Goal: Task Accomplishment & Management: Use online tool/utility

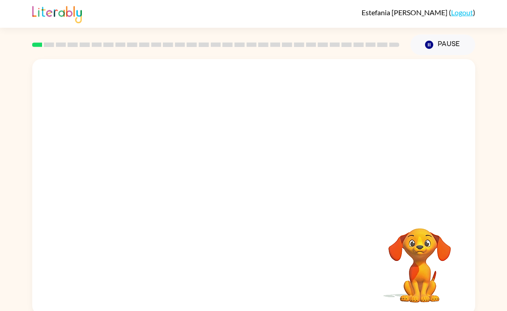
click at [229, 142] on video "Your browser must support playing .mp4 files to use Literably. Please try using…" at bounding box center [253, 134] width 443 height 150
click at [263, 193] on button "button" at bounding box center [253, 191] width 57 height 33
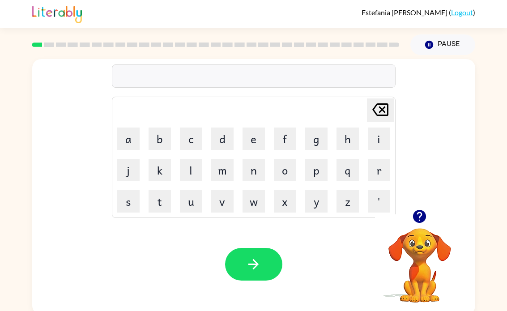
click at [421, 219] on icon "button" at bounding box center [419, 216] width 13 height 13
click at [163, 135] on button "b" at bounding box center [160, 139] width 22 height 22
click at [287, 172] on button "o" at bounding box center [285, 170] width 22 height 22
click at [377, 169] on button "r" at bounding box center [379, 170] width 22 height 22
click at [229, 133] on button "d" at bounding box center [222, 139] width 22 height 22
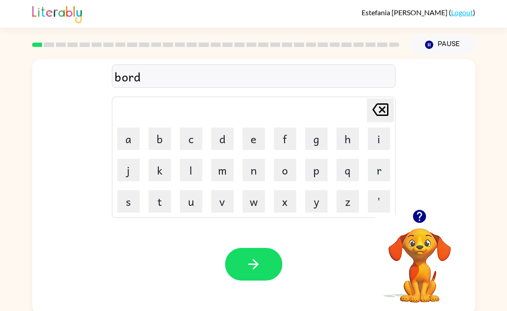
click at [259, 135] on button "e" at bounding box center [254, 139] width 22 height 22
click at [381, 172] on button "r" at bounding box center [379, 170] width 22 height 22
click at [261, 261] on button "button" at bounding box center [253, 264] width 57 height 33
click at [424, 216] on icon "button" at bounding box center [419, 216] width 13 height 13
click at [424, 220] on icon "button" at bounding box center [419, 216] width 13 height 13
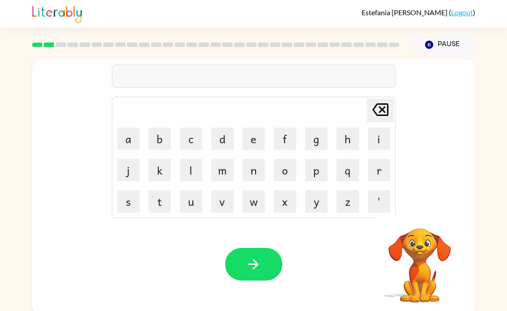
click at [376, 170] on button "r" at bounding box center [379, 170] width 22 height 22
click at [286, 168] on button "o" at bounding box center [285, 170] width 22 height 22
click at [189, 205] on button "u" at bounding box center [191, 201] width 22 height 22
click at [253, 170] on button "n" at bounding box center [254, 170] width 22 height 22
click at [229, 133] on button "d" at bounding box center [222, 139] width 22 height 22
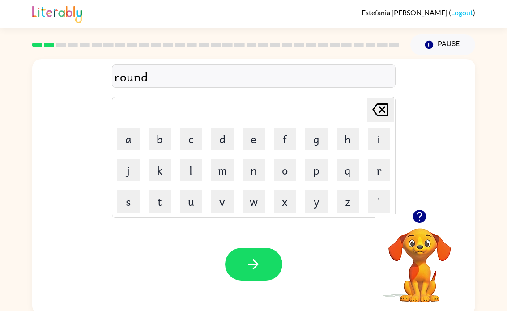
click at [268, 269] on button "button" at bounding box center [253, 264] width 57 height 33
click at [222, 166] on button "m" at bounding box center [222, 170] width 22 height 22
click at [130, 137] on button "a" at bounding box center [128, 139] width 22 height 22
click at [128, 201] on button "s" at bounding box center [128, 201] width 22 height 22
click at [348, 136] on button "h" at bounding box center [348, 139] width 22 height 22
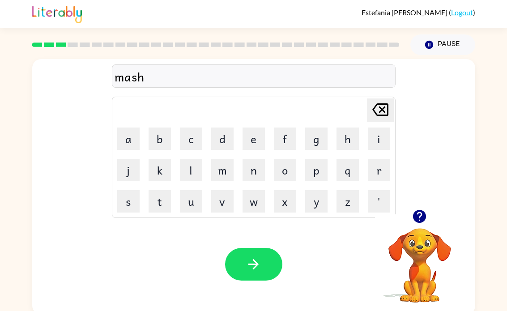
click at [379, 132] on button "i" at bounding box center [379, 139] width 22 height 22
click at [263, 163] on button "n" at bounding box center [254, 170] width 22 height 22
click at [268, 258] on button "button" at bounding box center [253, 264] width 57 height 33
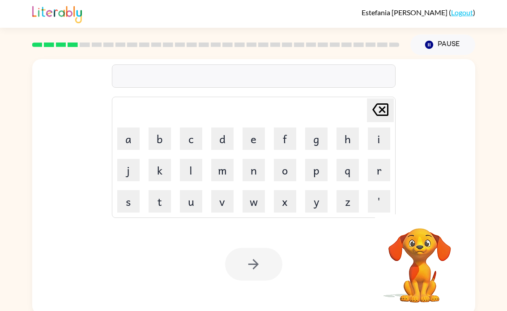
click at [434, 262] on video "Your browser must support playing .mp4 files to use Literably. Please try using…" at bounding box center [420, 259] width 90 height 90
click at [415, 262] on video "Your browser must support playing .mp4 files to use Literably. Please try using…" at bounding box center [420, 259] width 90 height 90
click at [433, 256] on video "Your browser must support playing .mp4 files to use Literably. Please try using…" at bounding box center [420, 259] width 90 height 90
click at [432, 256] on video "Your browser must support playing .mp4 files to use Literably. Please try using…" at bounding box center [420, 259] width 90 height 90
click at [418, 257] on video "Your browser must support playing .mp4 files to use Literably. Please try using…" at bounding box center [420, 259] width 90 height 90
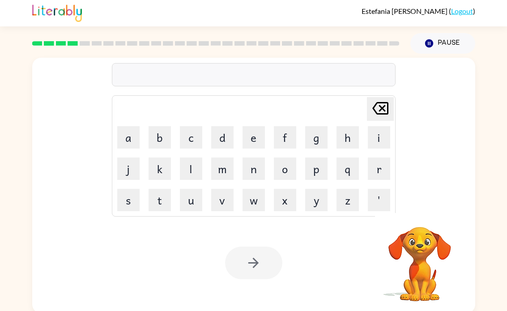
scroll to position [4, 0]
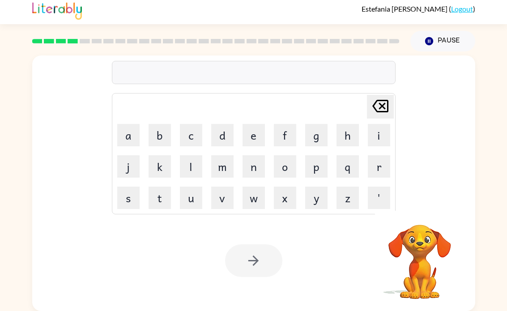
click at [432, 247] on video "Your browser must support playing .mp4 files to use Literably. Please try using…" at bounding box center [420, 256] width 90 height 90
click at [452, 220] on video "Your browser must support playing .mp4 files to use Literably. Please try using…" at bounding box center [420, 256] width 90 height 90
click at [446, 218] on video "Your browser must support playing .mp4 files to use Literably. Please try using…" at bounding box center [420, 256] width 90 height 90
click at [407, 264] on video "Your browser must support playing .mp4 files to use Literably. Please try using…" at bounding box center [420, 256] width 90 height 90
click at [428, 282] on video "Your browser must support playing .mp4 files to use Literably. Please try using…" at bounding box center [420, 256] width 90 height 90
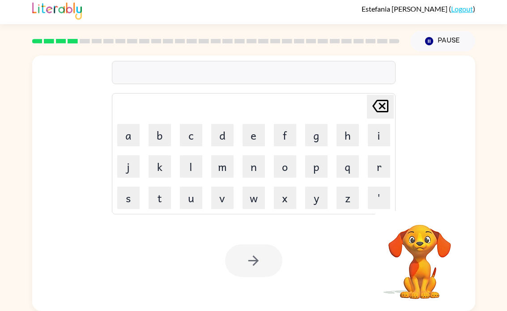
click at [411, 253] on video "Your browser must support playing .mp4 files to use Literably. Please try using…" at bounding box center [420, 256] width 90 height 90
click at [405, 256] on video "Your browser must support playing .mp4 files to use Literably. Please try using…" at bounding box center [420, 256] width 90 height 90
click at [431, 39] on icon "button" at bounding box center [429, 41] width 8 height 8
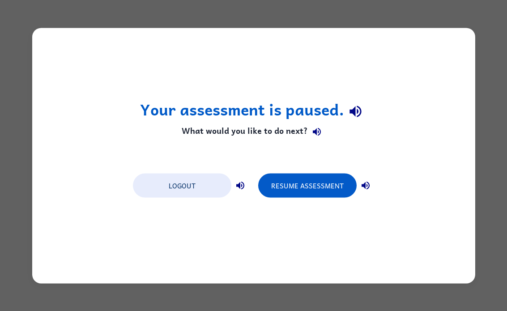
scroll to position [0, 0]
click at [494, 209] on div "Your assessment is paused. What would you like to do next? Logout Resume Assess…" at bounding box center [253, 155] width 507 height 311
click at [507, 191] on div "Your assessment is paused. What would you like to do next? Logout Resume Assess…" at bounding box center [253, 155] width 507 height 311
click at [460, 163] on div "Your assessment is paused. What would you like to do next? Logout Resume Assess…" at bounding box center [253, 156] width 443 height 256
click at [328, 190] on button "Resume Assessment" at bounding box center [307, 185] width 98 height 24
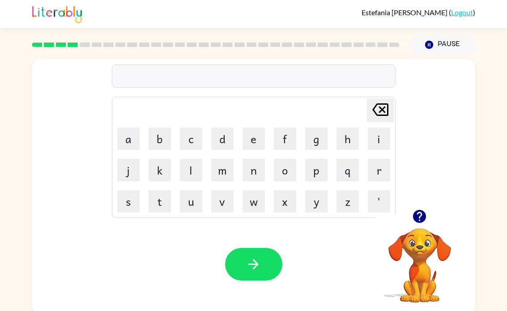
click at [160, 205] on button "t" at bounding box center [160, 201] width 22 height 22
click at [383, 167] on button "r" at bounding box center [379, 170] width 22 height 22
click at [133, 131] on button "a" at bounding box center [128, 139] width 22 height 22
click at [378, 135] on button "i" at bounding box center [379, 139] width 22 height 22
click at [255, 168] on button "n" at bounding box center [254, 170] width 22 height 22
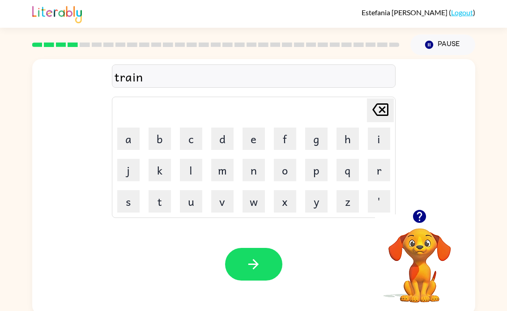
click at [254, 270] on icon "button" at bounding box center [254, 265] width 16 height 16
click at [225, 142] on button "d" at bounding box center [222, 139] width 22 height 22
click at [417, 246] on video "Your browser must support playing .mp4 files to use Literably. Please try using…" at bounding box center [420, 259] width 90 height 90
click at [424, 219] on icon "button" at bounding box center [419, 216] width 13 height 13
click at [381, 133] on button "i" at bounding box center [379, 139] width 22 height 22
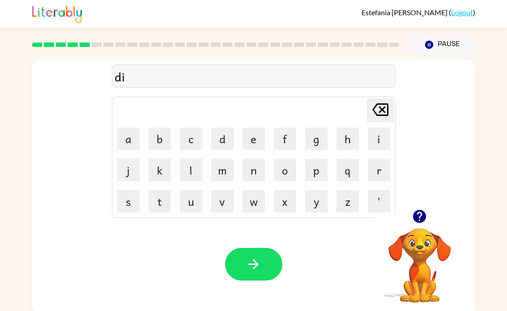
click at [130, 197] on button "s" at bounding box center [128, 201] width 22 height 22
click at [424, 225] on button "button" at bounding box center [419, 216] width 23 height 23
click at [420, 222] on icon "button" at bounding box center [419, 216] width 13 height 13
click at [381, 107] on icon "Delete Delete last character input" at bounding box center [380, 109] width 21 height 21
click at [287, 134] on button "f" at bounding box center [285, 139] width 22 height 22
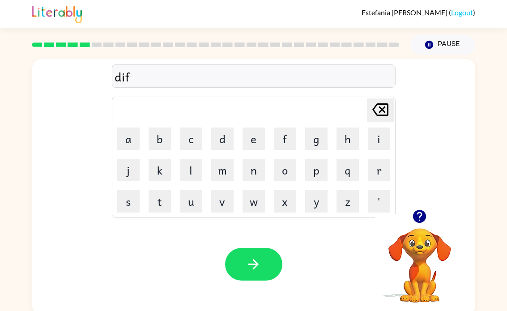
click at [261, 138] on button "e" at bounding box center [254, 139] width 22 height 22
click at [255, 168] on button "n" at bounding box center [254, 170] width 22 height 22
click at [196, 137] on button "c" at bounding box center [191, 139] width 22 height 22
click at [375, 128] on button "i" at bounding box center [379, 139] width 22 height 22
click at [228, 199] on button "v" at bounding box center [222, 201] width 22 height 22
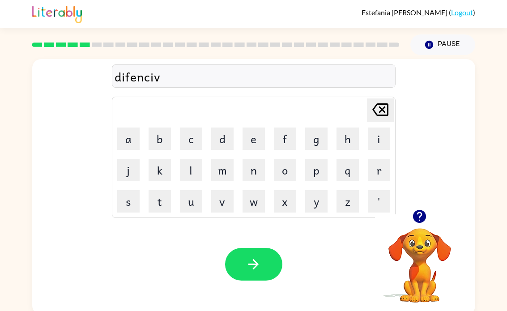
click at [257, 136] on button "e" at bounding box center [254, 139] width 22 height 22
click at [266, 269] on button "button" at bounding box center [253, 264] width 57 height 33
click at [127, 136] on button "a" at bounding box center [128, 139] width 22 height 22
click at [385, 101] on icon "Delete Delete last character input" at bounding box center [380, 109] width 21 height 21
click at [227, 200] on button "v" at bounding box center [222, 201] width 22 height 22
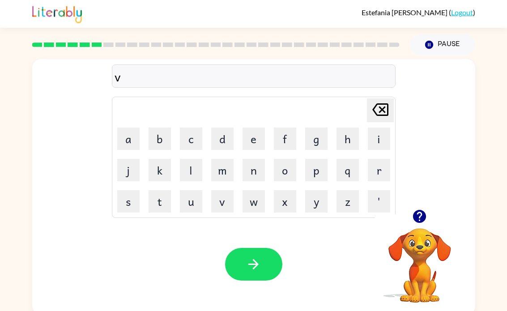
click at [137, 138] on button "a" at bounding box center [128, 139] width 22 height 22
click at [197, 136] on button "c" at bounding box center [191, 139] width 22 height 22
click at [134, 133] on button "a" at bounding box center [128, 139] width 22 height 22
click at [167, 197] on button "t" at bounding box center [160, 201] width 22 height 22
click at [379, 136] on button "i" at bounding box center [379, 139] width 22 height 22
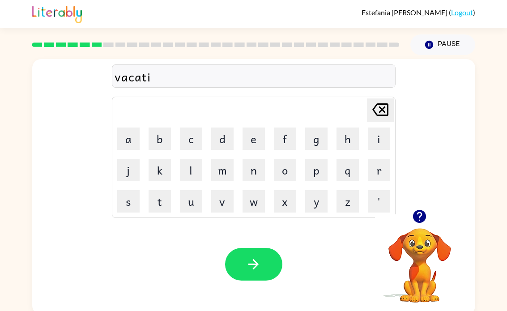
click at [281, 167] on button "o" at bounding box center [285, 170] width 22 height 22
click at [254, 166] on button "n" at bounding box center [254, 170] width 22 height 22
click at [245, 280] on button "button" at bounding box center [253, 264] width 57 height 33
click at [321, 170] on button "p" at bounding box center [316, 170] width 22 height 22
click at [195, 202] on button "u" at bounding box center [191, 201] width 22 height 22
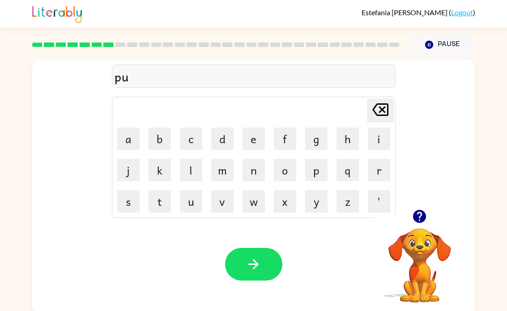
click at [227, 137] on button "d" at bounding box center [222, 139] width 22 height 22
click at [259, 135] on button "e" at bounding box center [254, 139] width 22 height 22
click at [193, 169] on button "l" at bounding box center [191, 170] width 22 height 22
click at [266, 261] on button "button" at bounding box center [253, 264] width 57 height 33
click at [223, 169] on button "m" at bounding box center [222, 170] width 22 height 22
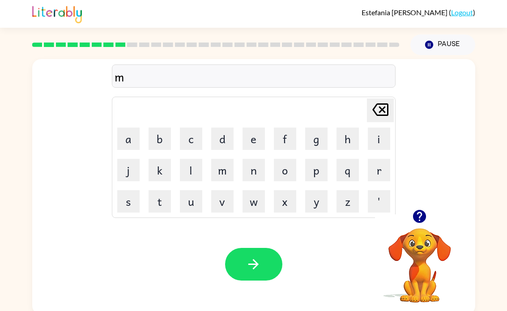
click at [377, 136] on button "i" at bounding box center [379, 139] width 22 height 22
click at [381, 171] on button "r" at bounding box center [379, 170] width 22 height 22
click at [133, 137] on button "a" at bounding box center [128, 139] width 22 height 22
click at [188, 132] on button "c" at bounding box center [191, 139] width 22 height 22
click at [196, 169] on button "l" at bounding box center [191, 170] width 22 height 22
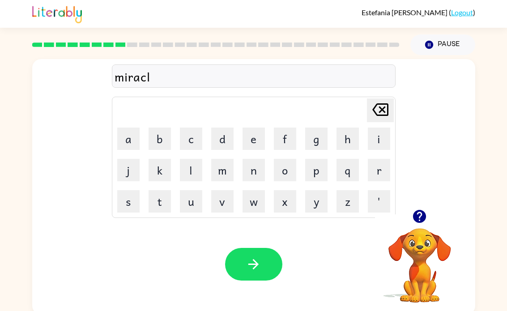
click at [257, 136] on button "e" at bounding box center [254, 139] width 22 height 22
click at [265, 268] on button "button" at bounding box center [253, 264] width 57 height 33
click at [226, 170] on button "m" at bounding box center [222, 170] width 22 height 22
click at [376, 133] on button "i" at bounding box center [379, 139] width 22 height 22
click at [225, 138] on button "d" at bounding box center [222, 139] width 22 height 22
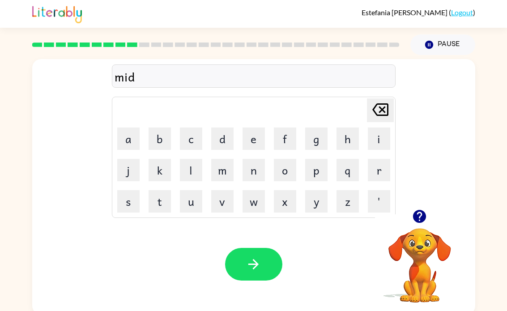
click at [225, 169] on button "m" at bounding box center [222, 170] width 22 height 22
click at [291, 168] on button "o" at bounding box center [285, 170] width 22 height 22
click at [379, 167] on button "r" at bounding box center [379, 170] width 22 height 22
click at [254, 167] on button "n" at bounding box center [254, 170] width 22 height 22
click at [385, 136] on button "i" at bounding box center [379, 139] width 22 height 22
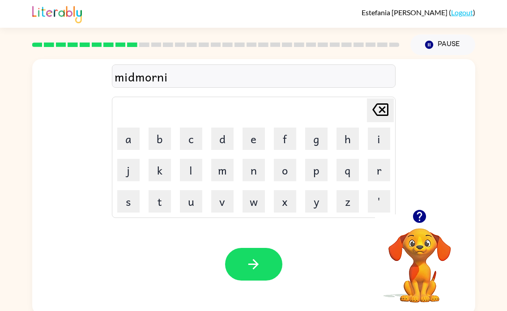
click at [257, 169] on button "n" at bounding box center [254, 170] width 22 height 22
click at [317, 132] on button "g" at bounding box center [316, 139] width 22 height 22
click at [257, 272] on icon "button" at bounding box center [254, 265] width 16 height 16
click at [227, 137] on button "d" at bounding box center [222, 139] width 22 height 22
click at [375, 137] on button "i" at bounding box center [379, 139] width 22 height 22
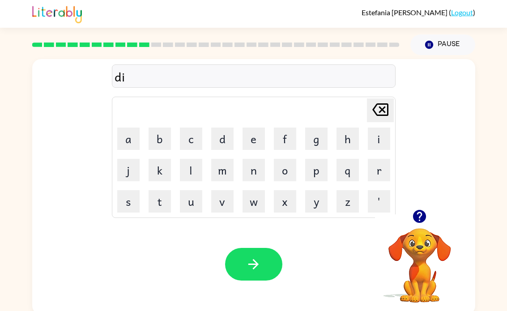
click at [131, 200] on button "s" at bounding box center [128, 201] width 22 height 22
click at [158, 202] on button "t" at bounding box center [160, 201] width 22 height 22
click at [380, 167] on button "r" at bounding box center [379, 170] width 22 height 22
click at [194, 201] on button "u" at bounding box center [191, 201] width 22 height 22
click at [126, 204] on button "s" at bounding box center [128, 201] width 22 height 22
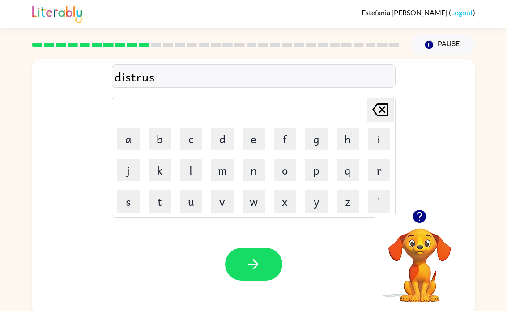
click at [158, 199] on button "t" at bounding box center [160, 201] width 22 height 22
click at [260, 271] on icon "button" at bounding box center [254, 265] width 16 height 16
click at [379, 167] on button "r" at bounding box center [379, 170] width 22 height 22
click at [287, 169] on button "o" at bounding box center [285, 170] width 22 height 22
click at [195, 199] on button "u" at bounding box center [191, 201] width 22 height 22
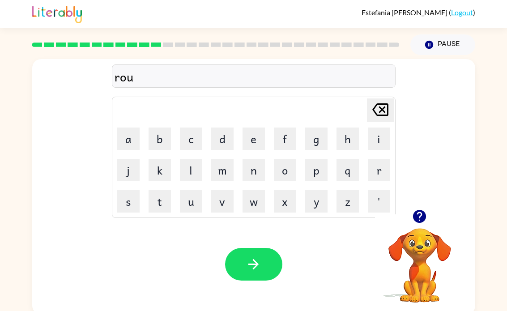
click at [384, 111] on icon at bounding box center [380, 109] width 16 height 13
click at [133, 139] on button "a" at bounding box center [128, 139] width 22 height 22
click at [221, 133] on button "d" at bounding box center [222, 139] width 22 height 22
click at [264, 265] on button "button" at bounding box center [253, 264] width 57 height 33
click at [193, 202] on button "u" at bounding box center [191, 201] width 22 height 22
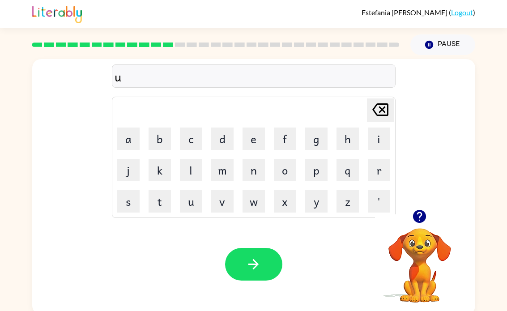
click at [317, 173] on button "p" at bounding box center [316, 170] width 22 height 22
click at [318, 137] on button "g" at bounding box center [316, 139] width 22 height 22
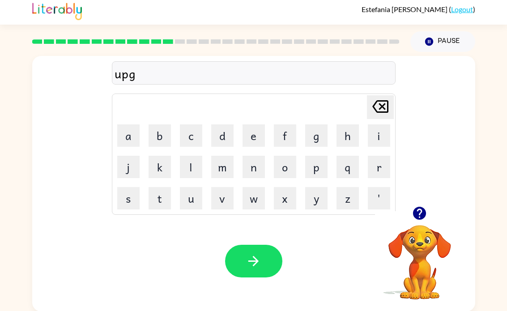
scroll to position [4, 0]
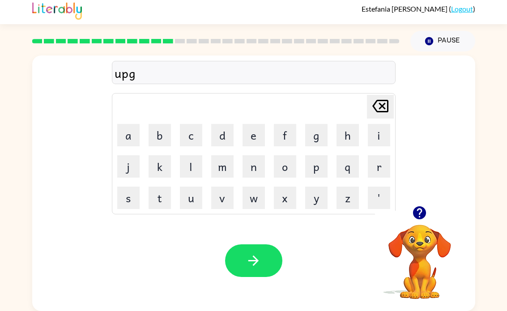
click at [132, 132] on button "a" at bounding box center [128, 135] width 22 height 22
click at [223, 131] on button "d" at bounding box center [222, 135] width 22 height 22
click at [283, 134] on button "f" at bounding box center [285, 135] width 22 height 22
click at [372, 107] on icon "Delete Delete last character input" at bounding box center [380, 105] width 21 height 21
click at [254, 137] on button "e" at bounding box center [254, 135] width 22 height 22
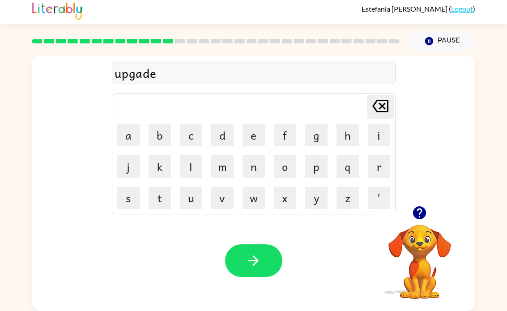
click at [265, 275] on button "button" at bounding box center [253, 260] width 57 height 33
click at [224, 162] on button "m" at bounding box center [222, 166] width 22 height 22
click at [136, 133] on button "a" at bounding box center [128, 135] width 22 height 22
click at [229, 134] on button "d" at bounding box center [222, 135] width 22 height 22
click at [257, 159] on button "n" at bounding box center [254, 166] width 22 height 22
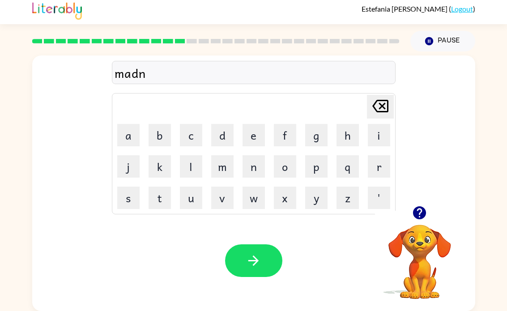
click at [254, 131] on button "e" at bounding box center [254, 135] width 22 height 22
click at [130, 190] on button "s" at bounding box center [128, 198] width 22 height 22
click at [129, 199] on button "s" at bounding box center [128, 198] width 22 height 22
click at [254, 256] on icon "button" at bounding box center [253, 261] width 10 height 10
click at [158, 131] on button "b" at bounding box center [160, 135] width 22 height 22
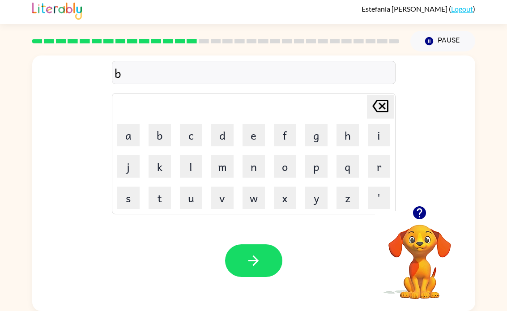
click at [287, 166] on button "o" at bounding box center [285, 166] width 22 height 22
click at [258, 164] on button "n" at bounding box center [254, 166] width 22 height 22
click at [261, 133] on button "e" at bounding box center [254, 135] width 22 height 22
click at [128, 192] on button "s" at bounding box center [128, 198] width 22 height 22
click at [131, 193] on button "s" at bounding box center [128, 198] width 22 height 22
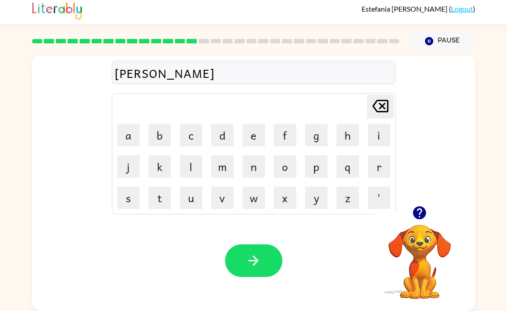
click at [378, 103] on icon "Delete Delete last character input" at bounding box center [380, 105] width 21 height 21
click at [265, 259] on button "button" at bounding box center [253, 260] width 57 height 33
click at [418, 211] on icon "button" at bounding box center [419, 212] width 13 height 13
click at [127, 197] on button "s" at bounding box center [128, 198] width 22 height 22
click at [257, 202] on button "w" at bounding box center [254, 198] width 22 height 22
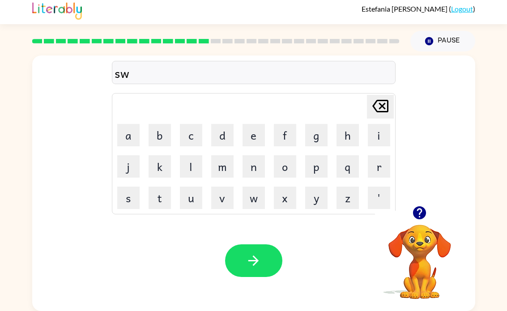
click at [131, 133] on button "a" at bounding box center [128, 135] width 22 height 22
click at [378, 163] on button "r" at bounding box center [379, 166] width 22 height 22
click at [225, 166] on button "m" at bounding box center [222, 166] width 22 height 22
click at [271, 261] on button "button" at bounding box center [253, 260] width 57 height 33
click at [413, 207] on icon "button" at bounding box center [420, 213] width 16 height 16
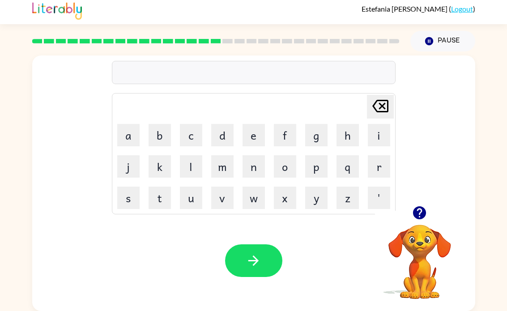
click at [321, 129] on button "g" at bounding box center [316, 135] width 22 height 22
click at [374, 171] on button "r" at bounding box center [379, 166] width 22 height 22
click at [131, 163] on button "j" at bounding box center [128, 166] width 22 height 22
click at [378, 103] on icon "Delete Delete last character input" at bounding box center [380, 105] width 21 height 21
click at [133, 129] on button "a" at bounding box center [128, 135] width 22 height 22
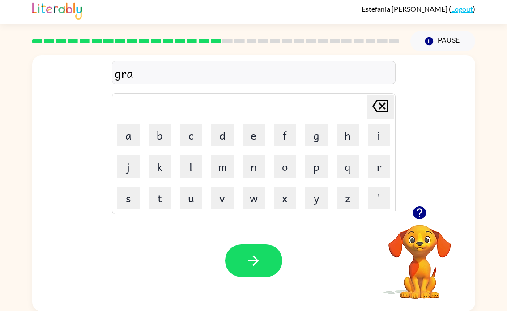
click at [219, 160] on button "m" at bounding box center [222, 166] width 22 height 22
click at [421, 209] on icon "button" at bounding box center [420, 213] width 16 height 16
click at [259, 259] on icon "button" at bounding box center [254, 261] width 16 height 16
click at [162, 134] on button "b" at bounding box center [160, 135] width 22 height 22
click at [381, 167] on button "r" at bounding box center [379, 166] width 22 height 22
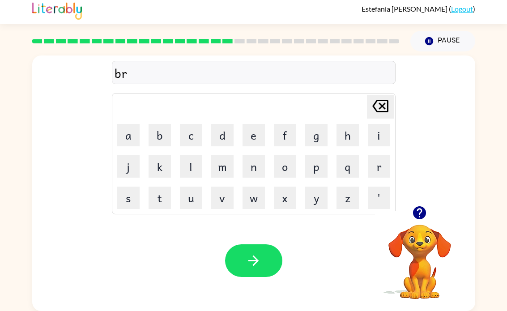
click at [388, 132] on button "i" at bounding box center [379, 135] width 22 height 22
click at [228, 164] on button "m" at bounding box center [222, 166] width 22 height 22
click at [382, 132] on button "i" at bounding box center [379, 135] width 22 height 22
click at [261, 164] on button "n" at bounding box center [254, 166] width 22 height 22
click at [317, 138] on button "g" at bounding box center [316, 135] width 22 height 22
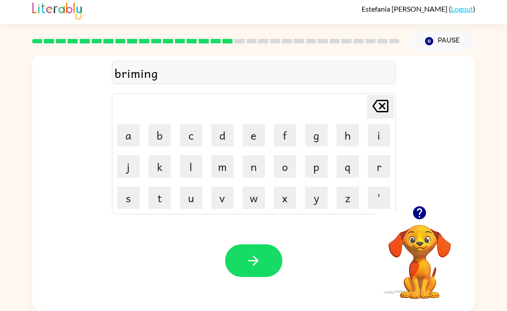
click at [250, 267] on icon "button" at bounding box center [254, 261] width 16 height 16
click at [380, 164] on button "r" at bounding box center [379, 166] width 22 height 22
click at [382, 137] on button "i" at bounding box center [379, 135] width 22 height 22
click at [139, 197] on button "s" at bounding box center [128, 198] width 22 height 22
click at [188, 134] on button "c" at bounding box center [191, 135] width 22 height 22
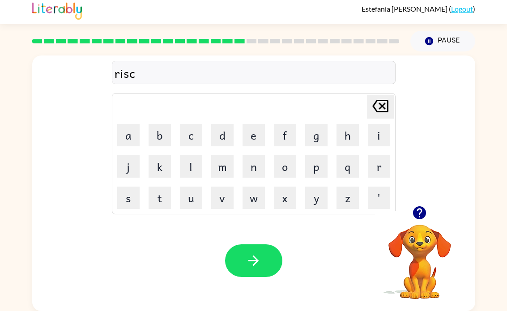
click at [381, 135] on button "i" at bounding box center [379, 135] width 22 height 22
click at [257, 130] on button "e" at bounding box center [254, 135] width 22 height 22
click at [132, 194] on button "s" at bounding box center [128, 198] width 22 height 22
click at [159, 194] on button "t" at bounding box center [160, 198] width 22 height 22
click at [256, 257] on icon "button" at bounding box center [254, 261] width 16 height 16
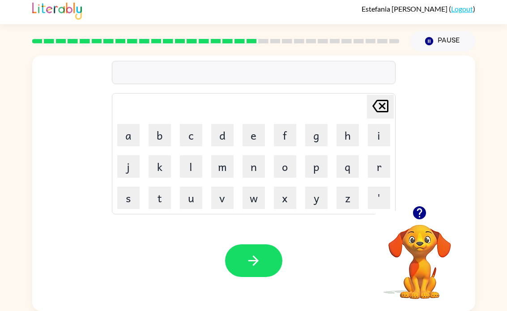
click at [418, 211] on icon "button" at bounding box center [420, 213] width 16 height 16
click at [503, 109] on div "Delete Delete last character input a b c d e f g h i j k l m n o p q r s t u v …" at bounding box center [253, 181] width 507 height 260
click at [411, 201] on div at bounding box center [420, 212] width 90 height 23
click at [417, 213] on icon "button" at bounding box center [419, 212] width 13 height 13
click at [133, 133] on button "a" at bounding box center [128, 135] width 22 height 22
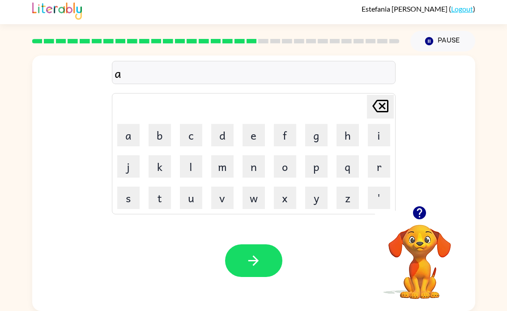
click at [382, 165] on button "r" at bounding box center [379, 166] width 22 height 22
click at [200, 132] on button "c" at bounding box center [191, 135] width 22 height 22
click at [358, 132] on button "h" at bounding box center [348, 135] width 22 height 22
click at [258, 196] on button "w" at bounding box center [254, 198] width 22 height 22
click at [134, 131] on button "a" at bounding box center [128, 135] width 22 height 22
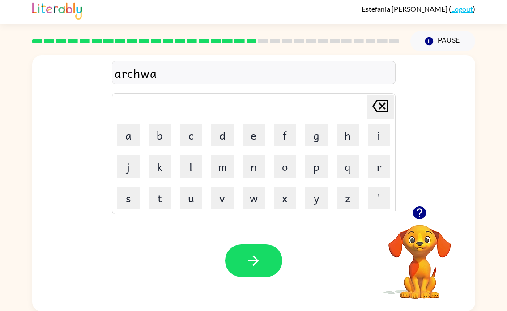
click at [384, 135] on button "i" at bounding box center [379, 135] width 22 height 22
click at [161, 195] on button "t" at bounding box center [160, 198] width 22 height 22
click at [259, 263] on icon "button" at bounding box center [254, 261] width 16 height 16
click at [287, 132] on button "f" at bounding box center [285, 135] width 22 height 22
click at [290, 166] on button "o" at bounding box center [285, 166] width 22 height 22
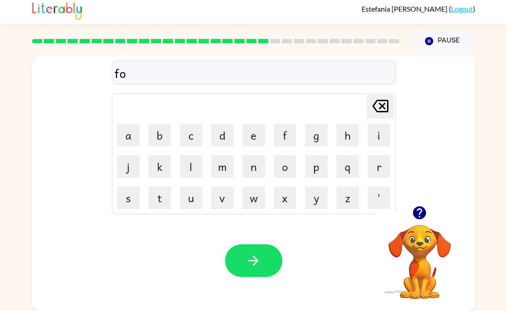
click at [192, 164] on button "l" at bounding box center [191, 166] width 22 height 22
click at [194, 164] on button "l" at bounding box center [191, 166] width 22 height 22
click at [292, 168] on button "o" at bounding box center [285, 166] width 22 height 22
click at [253, 199] on button "w" at bounding box center [254, 198] width 22 height 22
click at [263, 266] on button "button" at bounding box center [253, 260] width 57 height 33
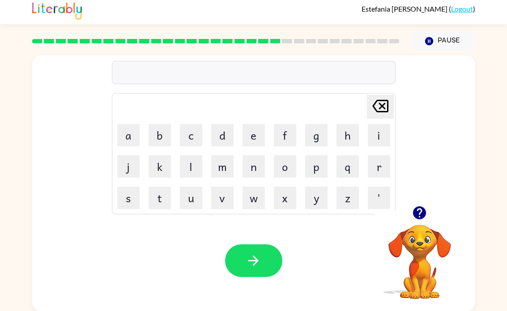
click at [419, 214] on icon "button" at bounding box center [420, 213] width 16 height 16
click at [132, 199] on button "s" at bounding box center [128, 198] width 22 height 22
click at [257, 133] on button "e" at bounding box center [254, 135] width 22 height 22
click at [259, 171] on button "n" at bounding box center [254, 166] width 22 height 22
click at [160, 197] on button "t" at bounding box center [160, 198] width 22 height 22
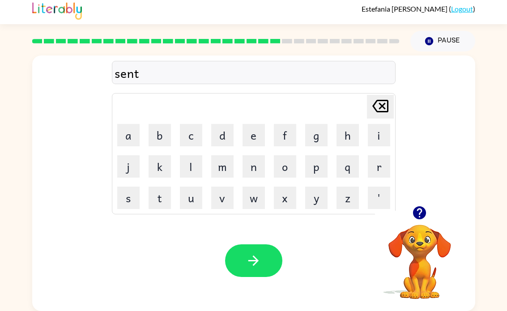
click at [385, 135] on button "i" at bounding box center [379, 135] width 22 height 22
click at [318, 166] on button "p" at bounding box center [316, 166] width 22 height 22
click at [387, 132] on button "i" at bounding box center [379, 135] width 22 height 22
click at [255, 255] on icon "button" at bounding box center [254, 261] width 16 height 16
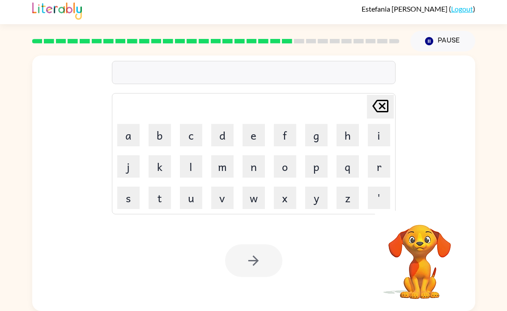
click at [130, 204] on button "s" at bounding box center [128, 198] width 22 height 22
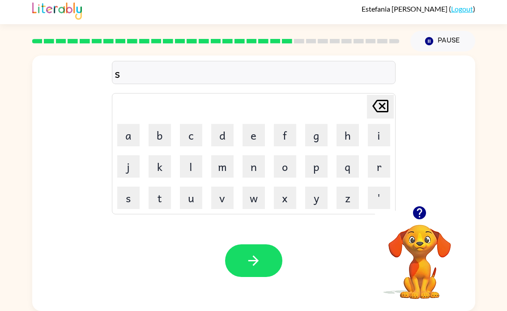
click at [196, 197] on button "u" at bounding box center [191, 198] width 22 height 22
click at [127, 195] on button "s" at bounding box center [128, 198] width 22 height 22
click at [161, 196] on button "t" at bounding box center [160, 198] width 22 height 22
click at [124, 136] on button "a" at bounding box center [128, 135] width 22 height 22
click at [257, 164] on button "n" at bounding box center [254, 166] width 22 height 22
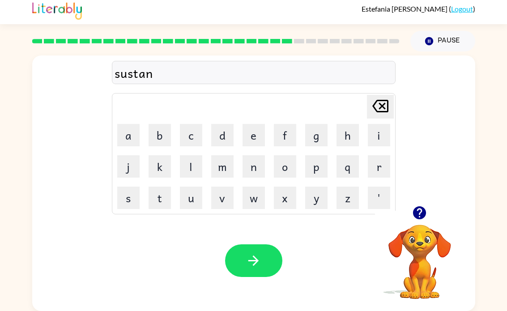
click at [252, 137] on button "e" at bounding box center [254, 135] width 22 height 22
click at [272, 263] on button "button" at bounding box center [253, 260] width 57 height 33
click at [421, 211] on icon "button" at bounding box center [419, 212] width 13 height 13
click at [287, 138] on button "f" at bounding box center [285, 135] width 22 height 22
click at [291, 169] on button "o" at bounding box center [285, 166] width 22 height 22
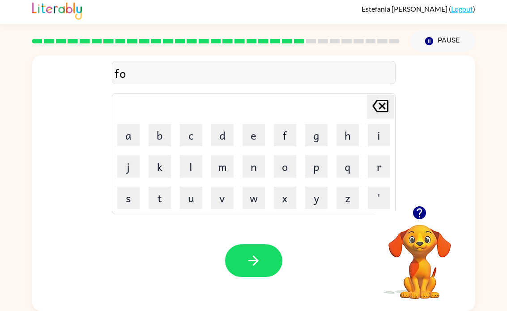
click at [378, 165] on button "r" at bounding box center [379, 166] width 22 height 22
click at [257, 197] on button "w" at bounding box center [254, 198] width 22 height 22
click at [130, 128] on button "a" at bounding box center [128, 135] width 22 height 22
click at [376, 160] on button "r" at bounding box center [379, 166] width 22 height 22
click at [225, 135] on button "d" at bounding box center [222, 135] width 22 height 22
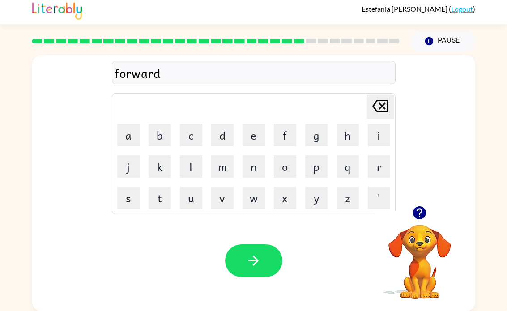
click at [263, 270] on button "button" at bounding box center [253, 260] width 57 height 33
click at [384, 159] on button "r" at bounding box center [379, 166] width 22 height 22
click at [253, 129] on button "e" at bounding box center [254, 135] width 22 height 22
click at [132, 127] on button "a" at bounding box center [128, 135] width 22 height 22
click at [199, 157] on button "l" at bounding box center [191, 166] width 22 height 22
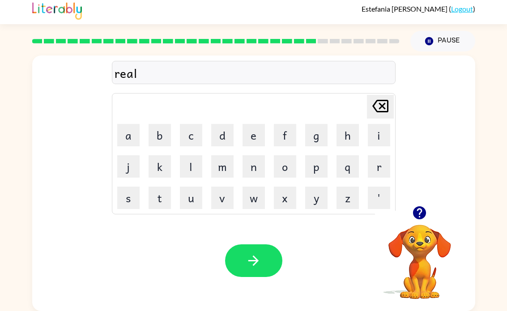
click at [128, 130] on button "a" at bounding box center [128, 135] width 22 height 22
click at [231, 130] on button "d" at bounding box center [222, 135] width 22 height 22
click at [263, 133] on button "e" at bounding box center [254, 135] width 22 height 22
click at [229, 131] on button "d" at bounding box center [222, 135] width 22 height 22
click at [258, 263] on icon "button" at bounding box center [254, 261] width 16 height 16
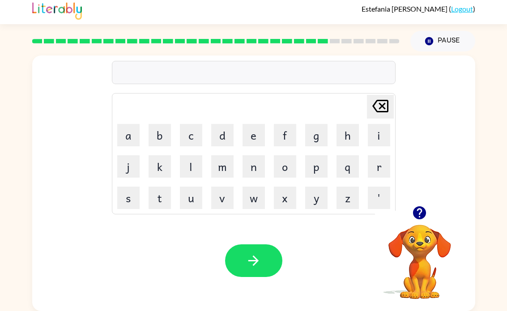
click at [323, 140] on button "g" at bounding box center [316, 135] width 22 height 22
click at [295, 163] on button "o" at bounding box center [285, 166] width 22 height 22
click at [166, 127] on button "b" at bounding box center [160, 135] width 22 height 22
click at [201, 161] on button "l" at bounding box center [191, 166] width 22 height 22
click at [385, 130] on button "i" at bounding box center [379, 135] width 22 height 22
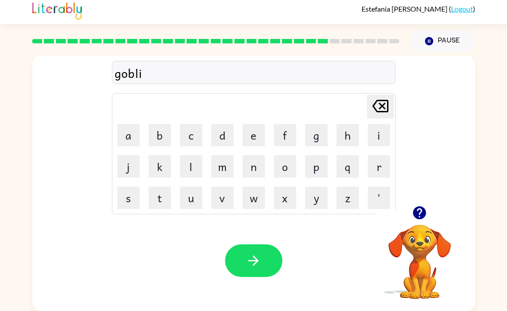
click at [256, 162] on button "n" at bounding box center [254, 166] width 22 height 22
click at [271, 261] on button "button" at bounding box center [253, 260] width 57 height 33
click at [191, 165] on button "l" at bounding box center [191, 166] width 22 height 22
click at [290, 163] on button "o" at bounding box center [285, 166] width 22 height 22
click at [226, 163] on button "m" at bounding box center [222, 166] width 22 height 22
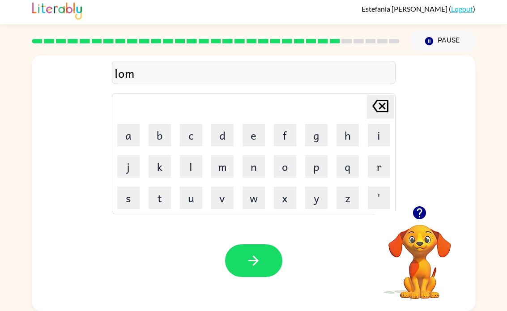
click at [162, 129] on button "b" at bounding box center [160, 135] width 22 height 22
click at [257, 129] on button "e" at bounding box center [254, 135] width 22 height 22
click at [370, 170] on button "r" at bounding box center [379, 166] width 22 height 22
click at [131, 168] on button "j" at bounding box center [128, 166] width 22 height 22
click at [128, 141] on button "a" at bounding box center [128, 135] width 22 height 22
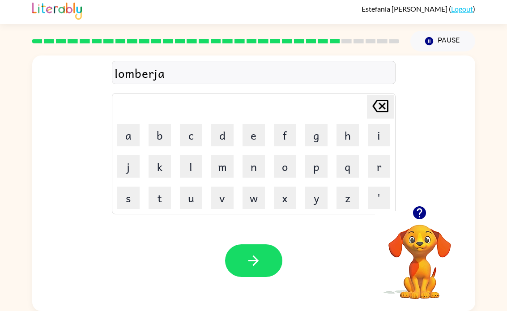
click at [197, 138] on button "c" at bounding box center [191, 135] width 22 height 22
click at [157, 164] on button "k" at bounding box center [160, 166] width 22 height 22
click at [267, 265] on button "button" at bounding box center [253, 260] width 57 height 33
click at [424, 207] on icon "button" at bounding box center [420, 213] width 16 height 16
click at [319, 165] on button "p" at bounding box center [316, 166] width 22 height 22
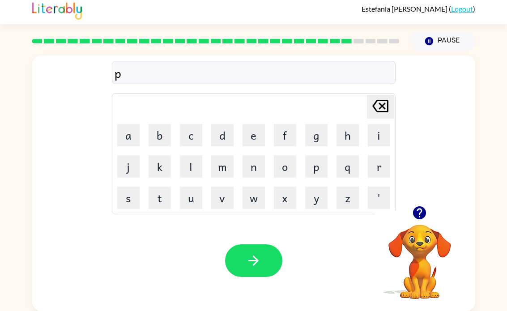
click at [253, 132] on button "e" at bounding box center [254, 135] width 22 height 22
click at [123, 129] on button "a" at bounding box center [128, 135] width 22 height 22
click at [382, 161] on button "r" at bounding box center [379, 166] width 22 height 22
click at [190, 134] on button "c" at bounding box center [191, 135] width 22 height 22
click at [260, 131] on button "e" at bounding box center [254, 135] width 22 height 22
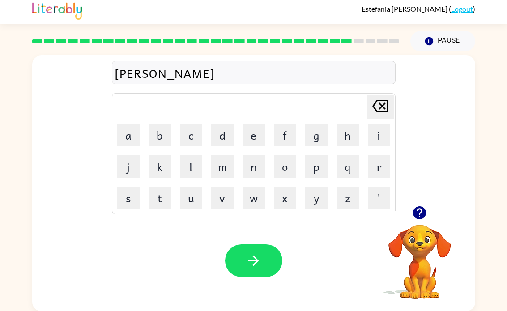
click at [274, 260] on button "button" at bounding box center [253, 260] width 57 height 33
click at [167, 201] on button "t" at bounding box center [160, 198] width 22 height 22
click at [348, 137] on button "h" at bounding box center [348, 135] width 22 height 22
click at [383, 133] on button "i" at bounding box center [379, 135] width 22 height 22
click at [258, 166] on button "n" at bounding box center [254, 166] width 22 height 22
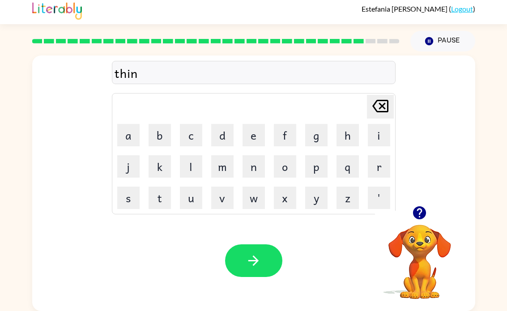
click at [265, 255] on button "button" at bounding box center [253, 260] width 57 height 33
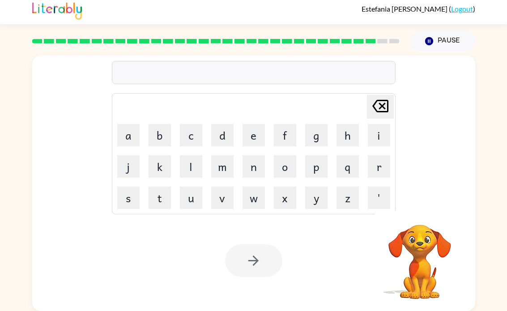
click at [129, 191] on button "s" at bounding box center [128, 198] width 22 height 22
click at [383, 128] on button "i" at bounding box center [379, 135] width 22 height 22
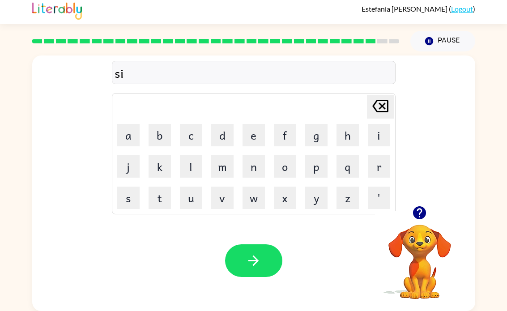
click at [195, 163] on button "l" at bounding box center [191, 166] width 22 height 22
click at [224, 199] on button "v" at bounding box center [222, 198] width 22 height 22
click at [250, 134] on button "e" at bounding box center [254, 135] width 22 height 22
click at [379, 166] on button "r" at bounding box center [379, 166] width 22 height 22
click at [258, 197] on button "w" at bounding box center [254, 198] width 22 height 22
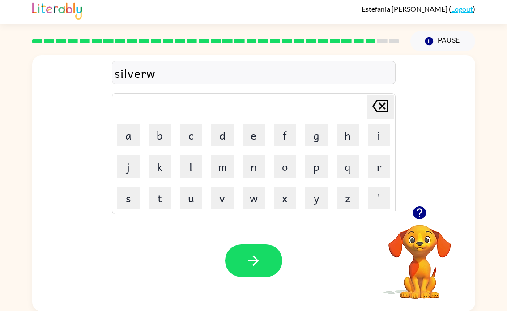
click at [254, 130] on button "e" at bounding box center [254, 135] width 22 height 22
click at [383, 164] on button "r" at bounding box center [379, 166] width 22 height 22
click at [248, 259] on icon "button" at bounding box center [254, 261] width 16 height 16
click at [129, 134] on button "a" at bounding box center [128, 135] width 22 height 22
click at [258, 164] on button "n" at bounding box center [254, 166] width 22 height 22
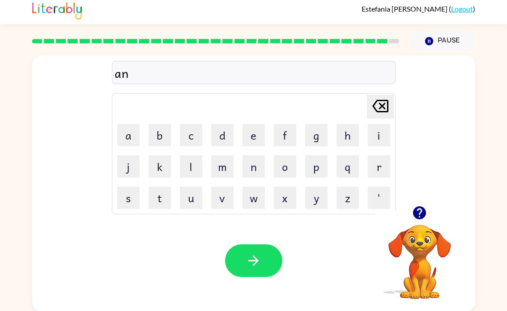
click at [126, 134] on button "a" at bounding box center [128, 135] width 22 height 22
click at [287, 137] on button "f" at bounding box center [285, 135] width 22 height 22
click at [378, 170] on button "r" at bounding box center [379, 166] width 22 height 22
click at [134, 131] on button "a" at bounding box center [128, 135] width 22 height 22
click at [381, 133] on button "i" at bounding box center [379, 135] width 22 height 22
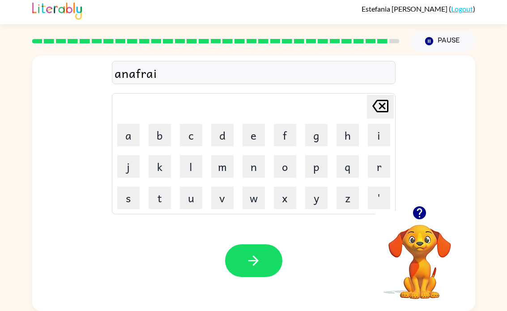
click at [227, 133] on button "d" at bounding box center [222, 135] width 22 height 22
click at [251, 256] on icon "button" at bounding box center [254, 261] width 16 height 16
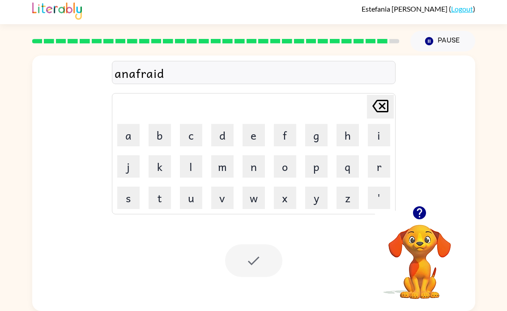
scroll to position [0, 0]
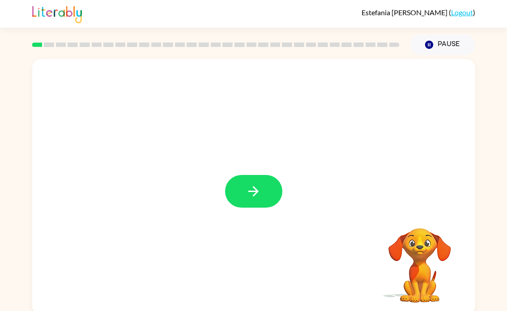
click at [258, 188] on icon "button" at bounding box center [254, 192] width 16 height 16
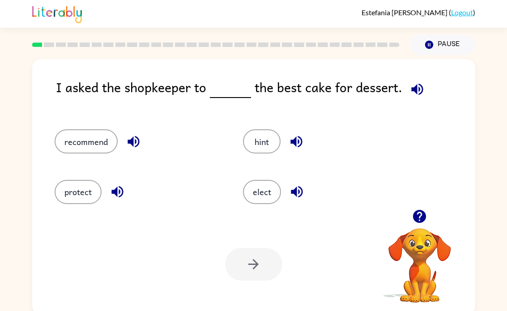
click at [412, 94] on icon "button" at bounding box center [418, 89] width 16 height 16
click at [92, 144] on button "recommend" at bounding box center [86, 141] width 63 height 24
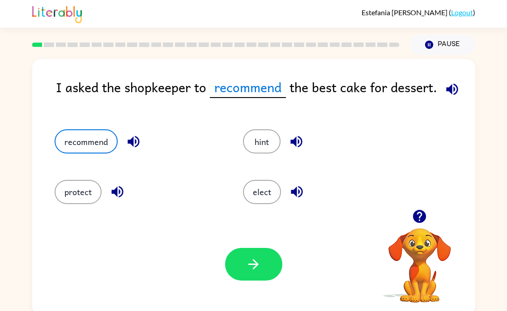
click at [267, 256] on button "button" at bounding box center [253, 264] width 57 height 33
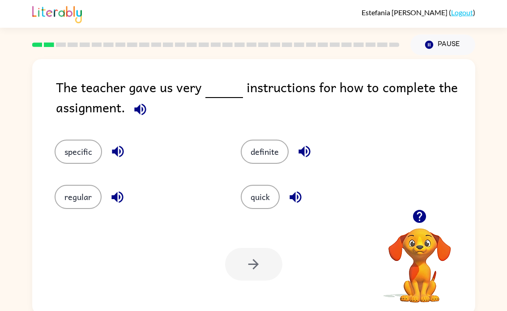
click at [140, 117] on icon "button" at bounding box center [141, 110] width 16 height 16
click at [72, 153] on button "specific" at bounding box center [78, 152] width 47 height 24
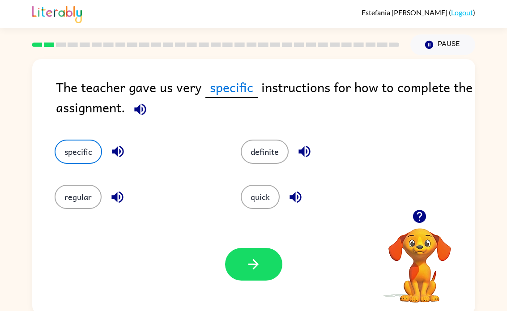
click at [243, 264] on button "button" at bounding box center [253, 264] width 57 height 33
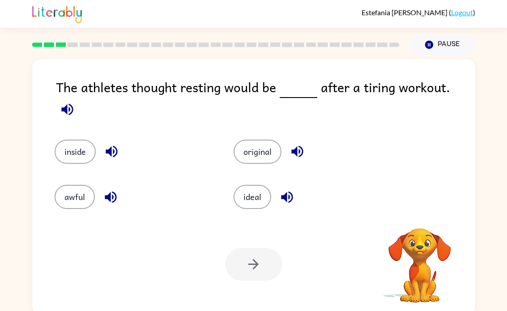
click at [80, 140] on button "inside" at bounding box center [75, 152] width 41 height 24
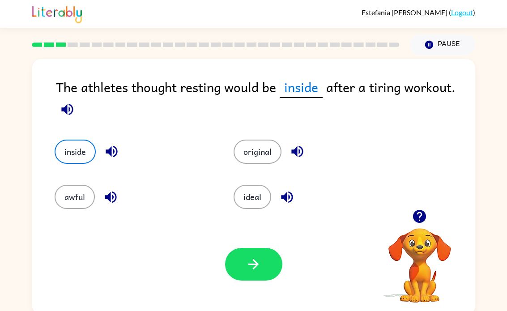
click at [64, 110] on icon "button" at bounding box center [67, 109] width 12 height 12
click at [77, 153] on button "inside" at bounding box center [75, 152] width 41 height 24
click at [64, 195] on button "awful" at bounding box center [75, 197] width 40 height 24
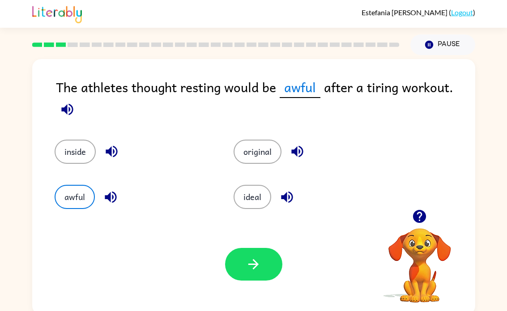
click at [249, 265] on icon "button" at bounding box center [254, 265] width 16 height 16
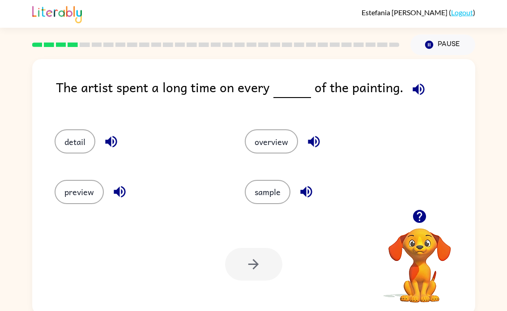
click at [73, 141] on button "detail" at bounding box center [75, 141] width 41 height 24
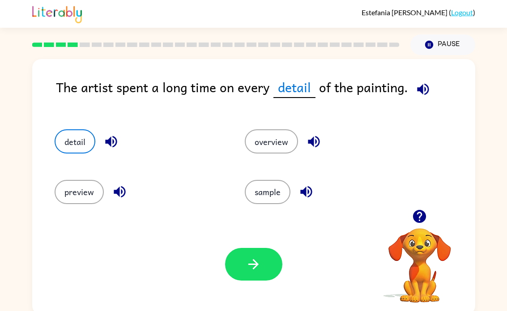
click at [259, 259] on icon "button" at bounding box center [254, 265] width 16 height 16
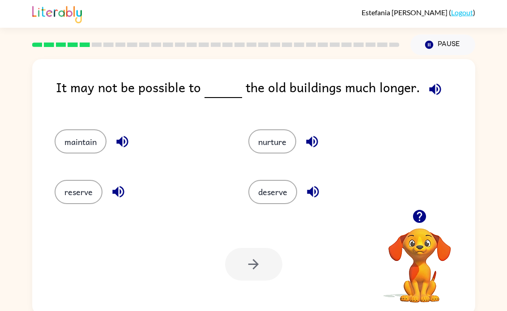
click at [61, 176] on div "reserve" at bounding box center [135, 188] width 194 height 50
click at [255, 283] on div "Your browser must support playing .mp4 files to use Literably. Please try using…" at bounding box center [253, 264] width 443 height 101
click at [76, 182] on button "reserve" at bounding box center [79, 192] width 48 height 24
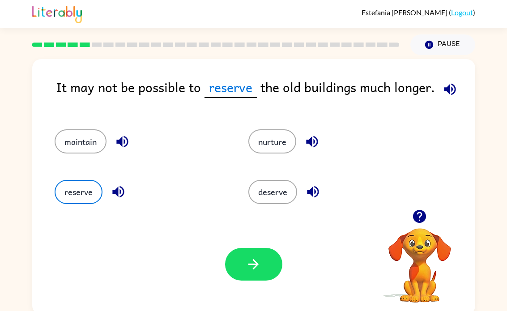
click at [257, 261] on icon "button" at bounding box center [254, 265] width 16 height 16
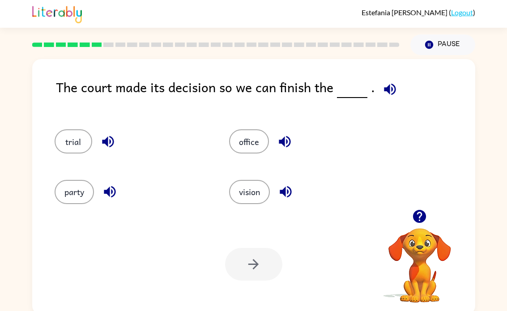
click at [117, 142] on button "button" at bounding box center [108, 141] width 23 height 23
click at [83, 146] on button "trial" at bounding box center [74, 141] width 38 height 24
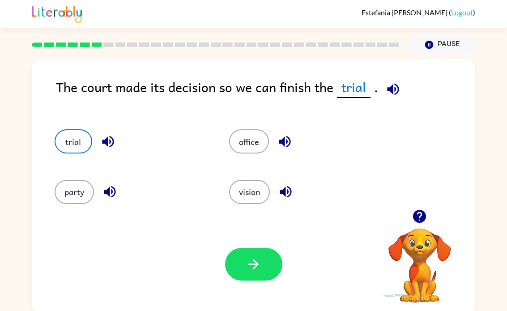
click at [389, 79] on button "button" at bounding box center [393, 89] width 23 height 23
click at [238, 250] on button "button" at bounding box center [253, 264] width 57 height 33
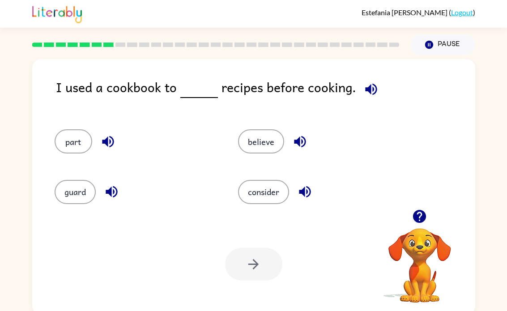
click at [368, 88] on icon "button" at bounding box center [371, 89] width 12 height 12
click at [68, 186] on button "guard" at bounding box center [75, 192] width 41 height 24
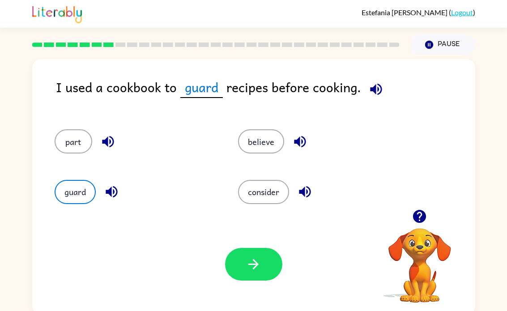
click at [248, 263] on icon "button" at bounding box center [254, 265] width 16 height 16
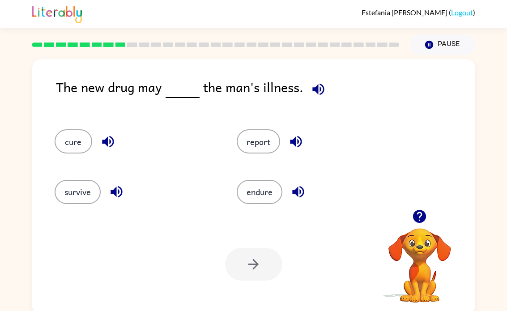
click at [321, 87] on icon "button" at bounding box center [319, 89] width 16 height 16
click at [105, 139] on icon "button" at bounding box center [108, 142] width 16 height 16
click at [112, 194] on icon "button" at bounding box center [117, 192] width 12 height 12
click at [294, 138] on icon "button" at bounding box center [296, 142] width 16 height 16
click at [308, 198] on button "button" at bounding box center [298, 191] width 23 height 23
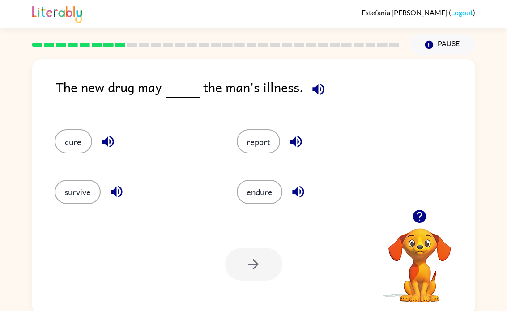
click at [300, 191] on icon "button" at bounding box center [298, 192] width 12 height 12
click at [70, 141] on button "cure" at bounding box center [74, 141] width 38 height 24
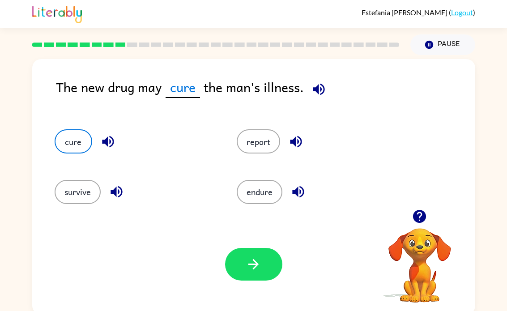
click at [274, 254] on button "button" at bounding box center [253, 264] width 57 height 33
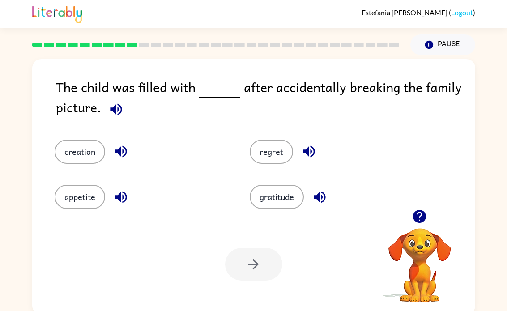
click at [116, 110] on icon "button" at bounding box center [116, 110] width 16 height 16
click at [307, 158] on icon "button" at bounding box center [309, 152] width 16 height 16
click at [319, 195] on icon "button" at bounding box center [320, 197] width 12 height 12
click at [125, 154] on icon "button" at bounding box center [121, 152] width 12 height 12
click at [115, 200] on icon "button" at bounding box center [121, 197] width 16 height 16
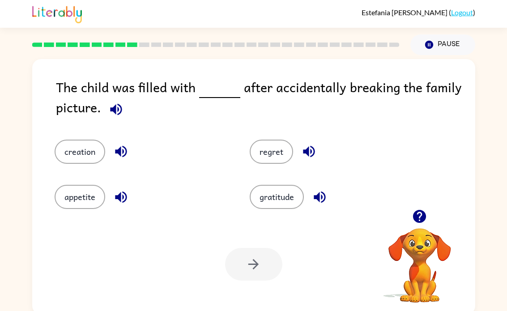
click at [279, 154] on button "regret" at bounding box center [271, 152] width 43 height 24
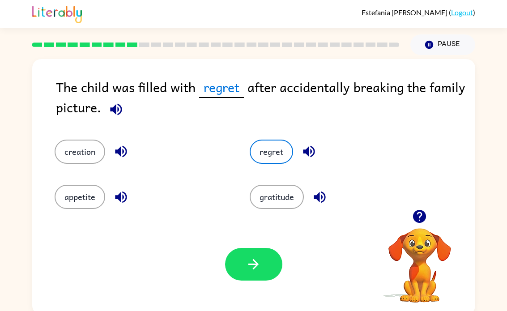
click at [258, 261] on icon "button" at bounding box center [254, 265] width 16 height 16
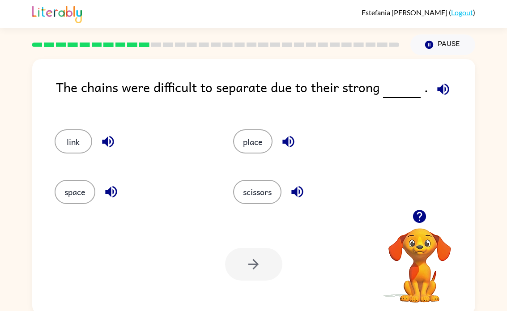
click at [445, 84] on icon "button" at bounding box center [444, 89] width 16 height 16
click at [281, 298] on div "Your browser must support playing .mp4 files to use Literably. Please try using…" at bounding box center [253, 264] width 443 height 101
click at [78, 141] on button "link" at bounding box center [74, 141] width 38 height 24
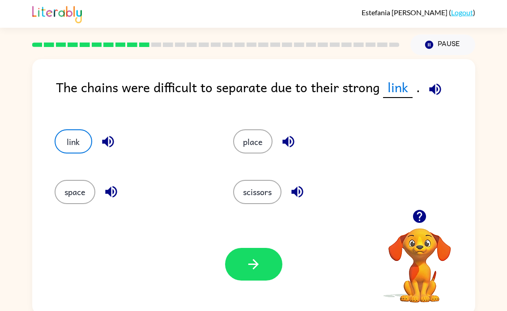
click at [250, 270] on icon "button" at bounding box center [254, 265] width 16 height 16
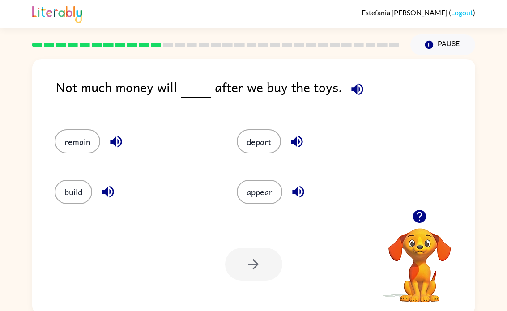
click at [357, 85] on icon "button" at bounding box center [358, 89] width 16 height 16
click at [73, 145] on button "remain" at bounding box center [78, 141] width 46 height 24
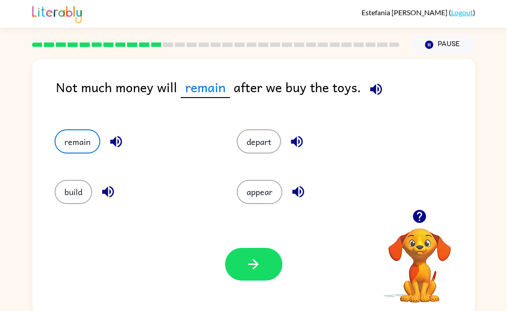
click at [253, 245] on div "Your browser must support playing .mp4 files to use Literably. Please try using…" at bounding box center [253, 264] width 443 height 101
click at [257, 257] on button "button" at bounding box center [253, 264] width 57 height 33
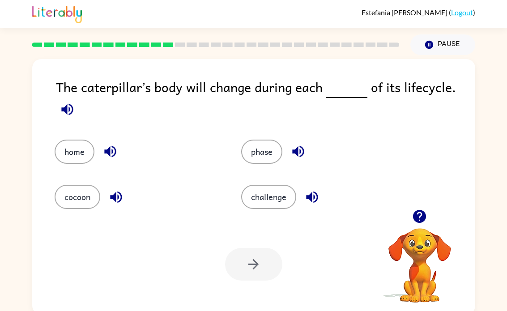
click at [69, 111] on icon "button" at bounding box center [67, 109] width 12 height 12
click at [304, 152] on icon "button" at bounding box center [298, 152] width 12 height 12
click at [315, 197] on icon "button" at bounding box center [312, 197] width 12 height 12
click at [104, 163] on div "home" at bounding box center [138, 152] width 166 height 24
click at [116, 201] on icon "button" at bounding box center [116, 197] width 12 height 12
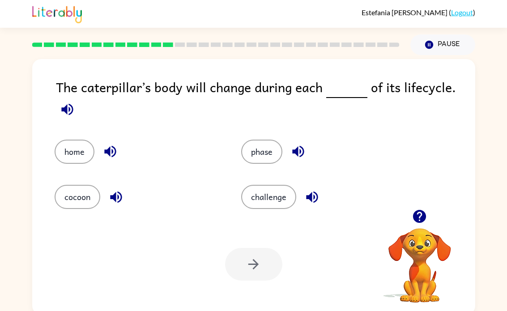
click at [81, 196] on button "cocoon" at bounding box center [78, 197] width 46 height 24
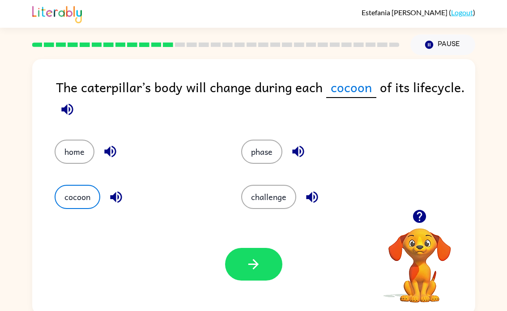
click at [267, 266] on button "button" at bounding box center [253, 264] width 57 height 33
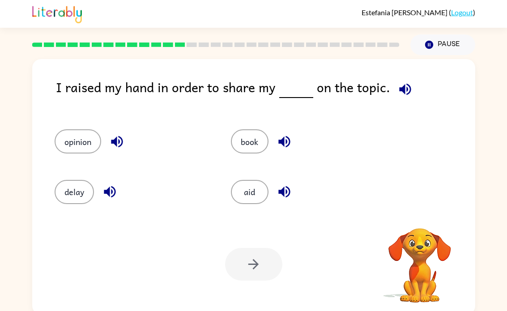
click at [399, 91] on icon "button" at bounding box center [405, 89] width 12 height 12
click at [81, 145] on button "opinion" at bounding box center [78, 141] width 47 height 24
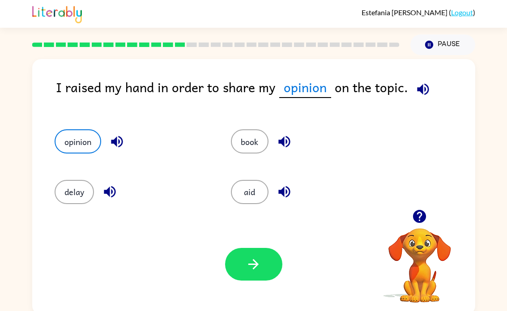
click at [250, 260] on icon "button" at bounding box center [254, 265] width 16 height 16
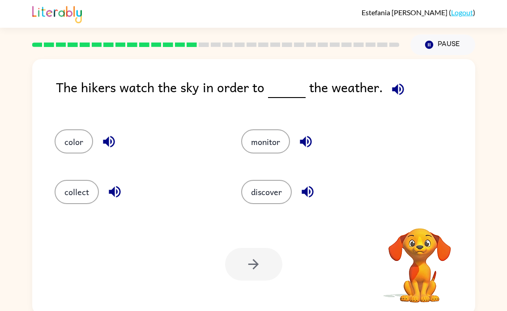
click at [396, 91] on icon "button" at bounding box center [398, 89] width 16 height 16
click at [76, 142] on button "color" at bounding box center [74, 141] width 39 height 24
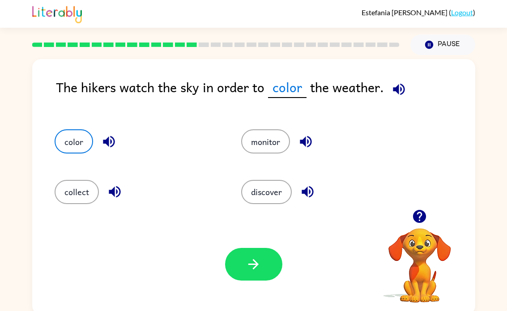
click at [267, 264] on button "button" at bounding box center [253, 264] width 57 height 33
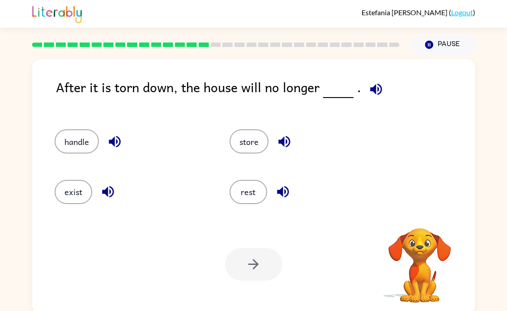
click at [379, 82] on icon "button" at bounding box center [376, 89] width 16 height 16
click at [79, 147] on button "handle" at bounding box center [77, 141] width 44 height 24
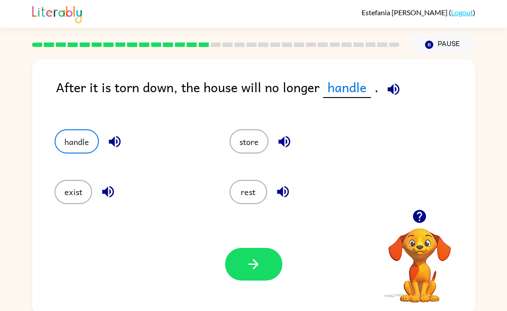
click at [263, 271] on button "button" at bounding box center [253, 264] width 57 height 33
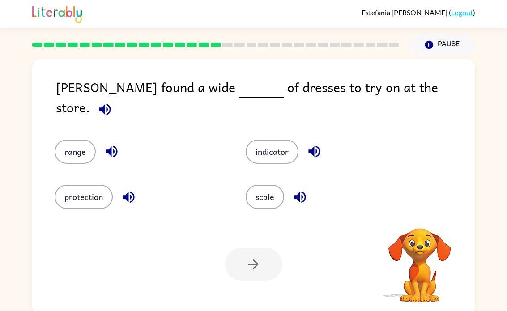
click at [111, 103] on icon "button" at bounding box center [105, 109] width 12 height 12
click at [114, 144] on icon "button" at bounding box center [112, 152] width 16 height 16
click at [133, 192] on icon "button" at bounding box center [129, 197] width 16 height 16
click at [316, 144] on icon "button" at bounding box center [315, 152] width 16 height 16
click at [307, 191] on icon "button" at bounding box center [300, 197] width 16 height 16
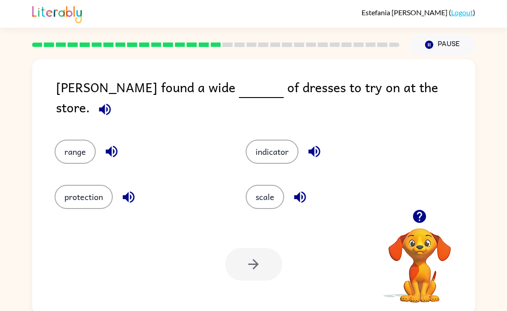
click at [273, 192] on button "scale" at bounding box center [265, 197] width 39 height 24
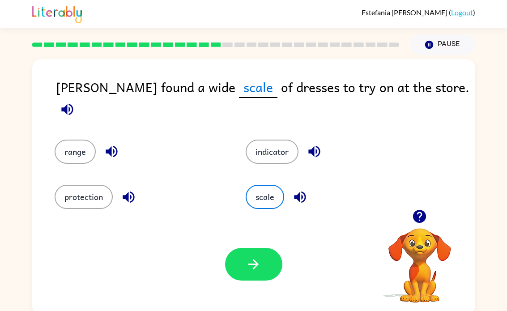
click at [270, 257] on button "button" at bounding box center [253, 264] width 57 height 33
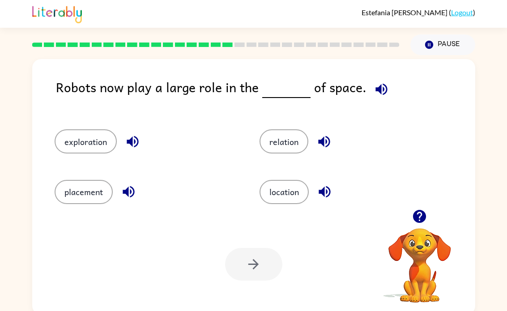
click at [376, 87] on icon "button" at bounding box center [382, 89] width 12 height 12
click at [291, 139] on button "relation" at bounding box center [284, 141] width 49 height 24
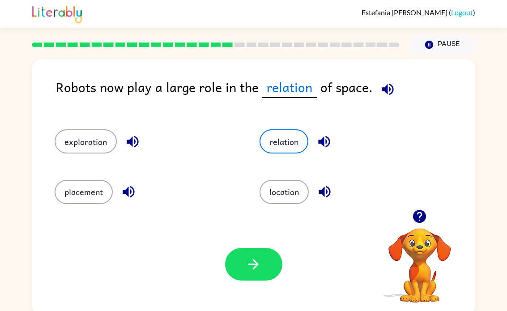
click at [265, 276] on button "button" at bounding box center [253, 264] width 57 height 33
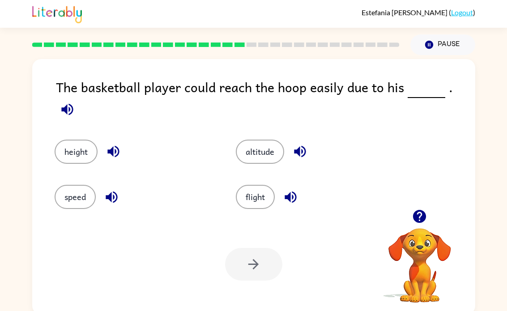
click at [73, 103] on icon "button" at bounding box center [67, 109] width 12 height 12
click at [69, 146] on button "height" at bounding box center [76, 152] width 43 height 24
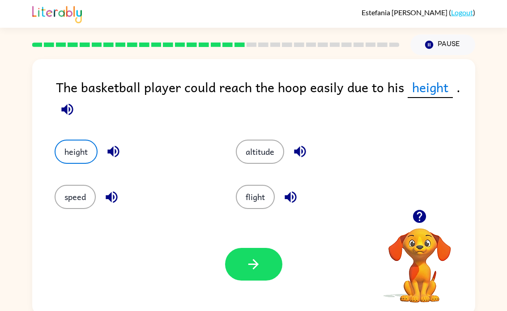
click at [243, 264] on button "button" at bounding box center [253, 264] width 57 height 33
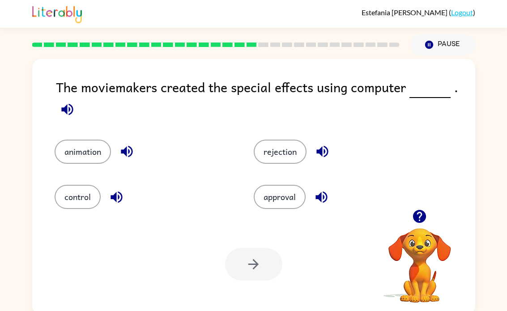
click at [64, 109] on icon "button" at bounding box center [67, 109] width 12 height 12
click at [82, 154] on button "animation" at bounding box center [83, 152] width 56 height 24
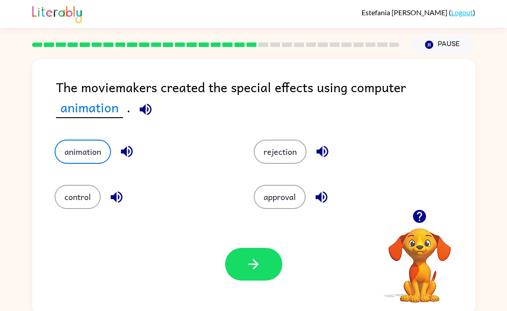
click at [248, 258] on icon "button" at bounding box center [254, 265] width 16 height 16
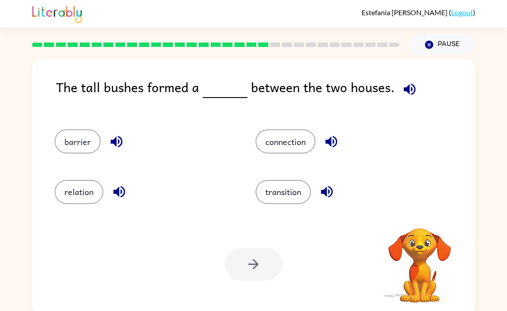
click at [408, 88] on icon "button" at bounding box center [410, 89] width 16 height 16
click at [83, 139] on button "barrier" at bounding box center [78, 141] width 46 height 24
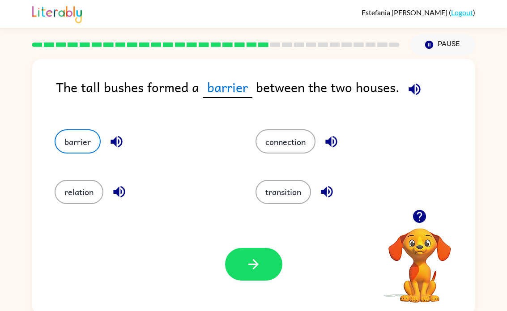
click at [248, 260] on icon "button" at bounding box center [254, 265] width 16 height 16
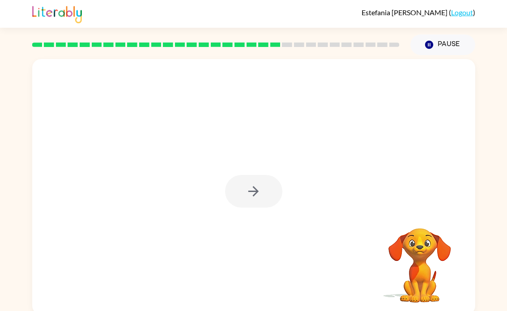
click at [260, 200] on div at bounding box center [253, 191] width 57 height 33
click at [256, 195] on div at bounding box center [253, 191] width 57 height 33
click at [262, 192] on div at bounding box center [253, 191] width 57 height 33
click at [264, 188] on div at bounding box center [253, 191] width 57 height 33
click at [257, 195] on div at bounding box center [253, 191] width 57 height 33
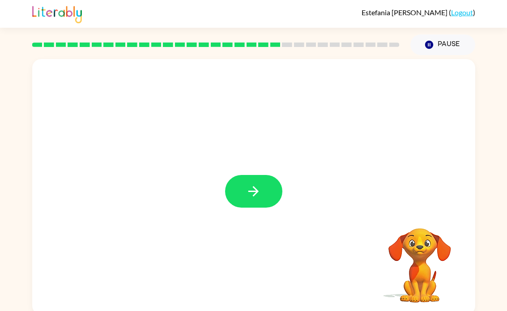
click at [261, 193] on button "button" at bounding box center [253, 191] width 57 height 33
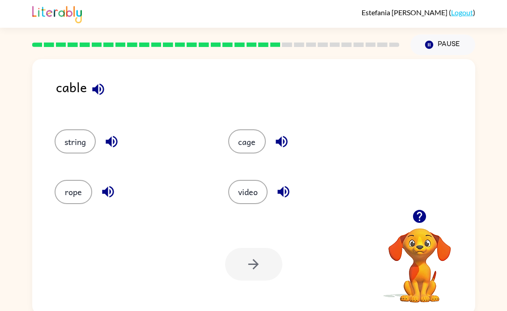
click at [76, 137] on button "string" at bounding box center [75, 141] width 41 height 24
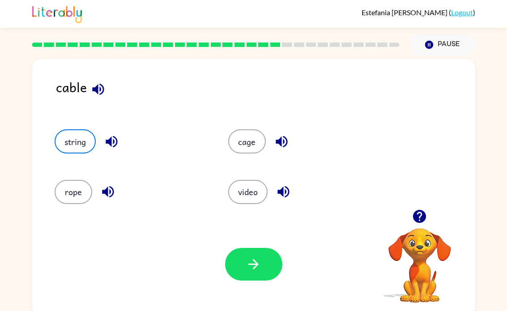
click at [259, 264] on icon "button" at bounding box center [254, 265] width 16 height 16
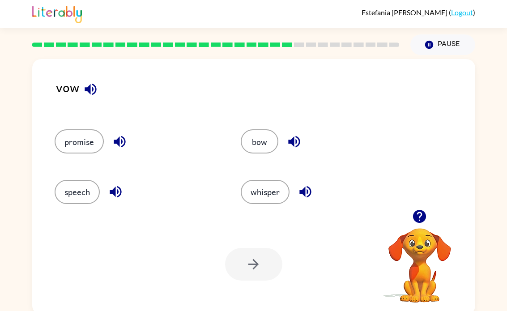
click at [267, 140] on button "bow" at bounding box center [260, 141] width 38 height 24
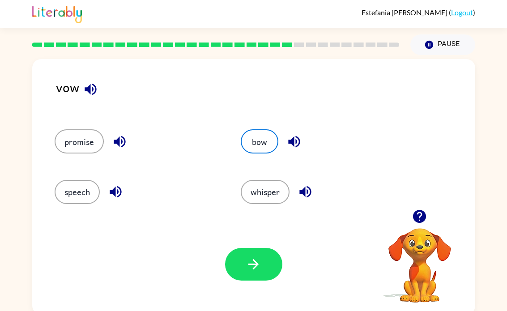
click at [76, 87] on div "vow" at bounding box center [265, 94] width 419 height 34
click at [94, 89] on icon "button" at bounding box center [91, 89] width 16 height 16
click at [77, 147] on button "promise" at bounding box center [79, 141] width 49 height 24
click at [79, 197] on button "speech" at bounding box center [77, 192] width 45 height 24
click at [238, 259] on button "button" at bounding box center [253, 264] width 57 height 33
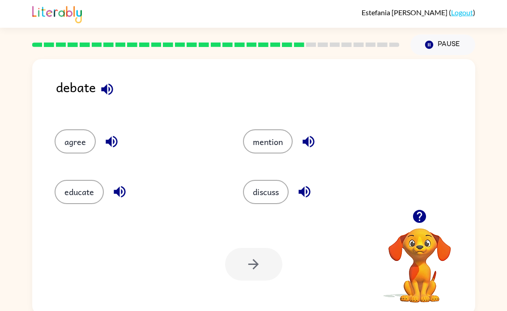
click at [96, 92] on button "button" at bounding box center [107, 89] width 23 height 23
click at [262, 141] on button "mention" at bounding box center [268, 141] width 50 height 24
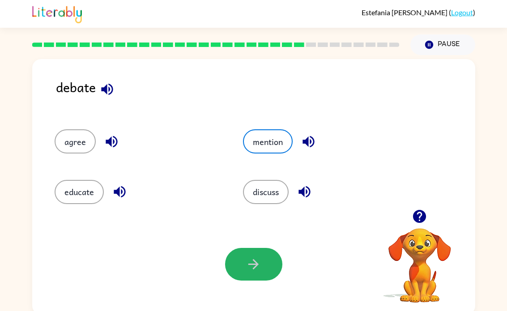
click at [264, 265] on button "button" at bounding box center [253, 264] width 57 height 33
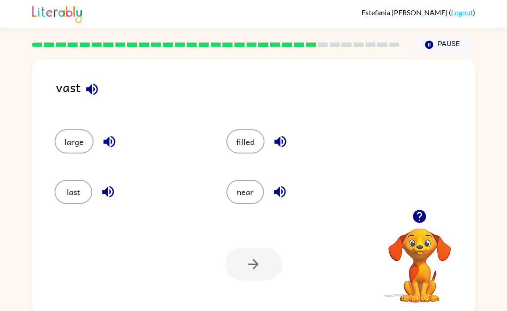
click at [96, 89] on icon "button" at bounding box center [92, 89] width 16 height 16
click at [243, 146] on button "filled" at bounding box center [246, 141] width 38 height 24
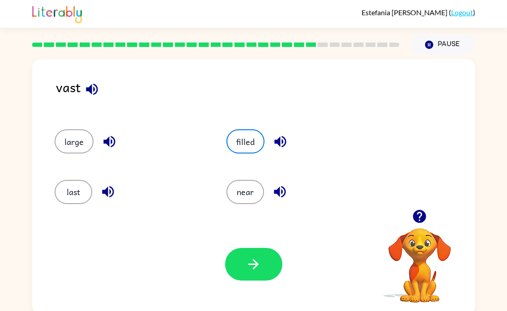
click at [244, 257] on button "button" at bounding box center [253, 264] width 57 height 33
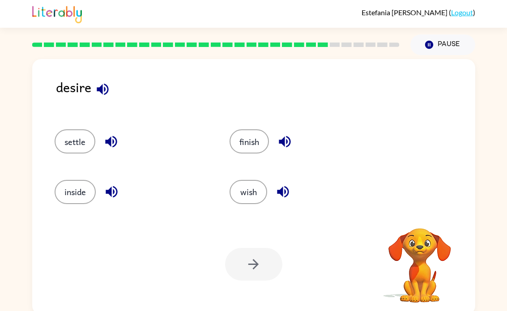
click at [97, 89] on icon "button" at bounding box center [103, 89] width 12 height 12
click at [112, 135] on icon "button" at bounding box center [111, 142] width 16 height 16
click at [246, 201] on button "wish" at bounding box center [249, 192] width 38 height 24
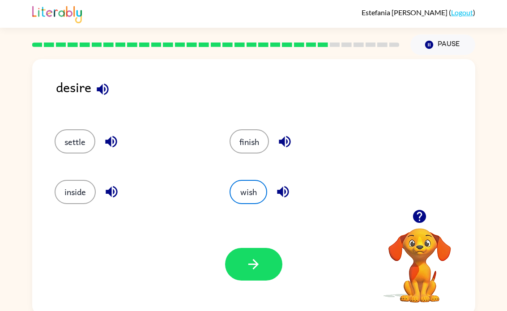
click at [260, 258] on icon "button" at bounding box center [254, 265] width 16 height 16
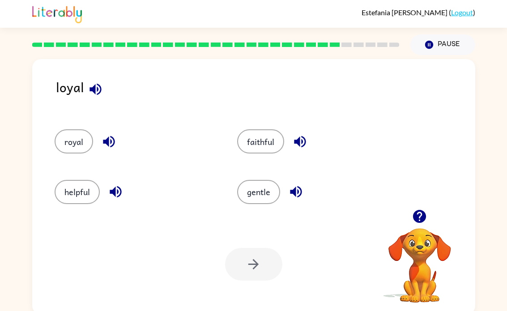
click at [265, 144] on button "faithful" at bounding box center [260, 141] width 47 height 24
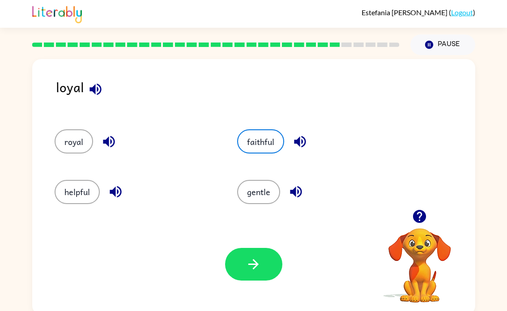
click at [272, 264] on button "button" at bounding box center [253, 264] width 57 height 33
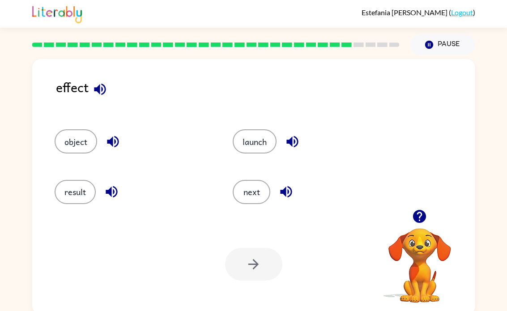
click at [74, 187] on button "result" at bounding box center [75, 192] width 41 height 24
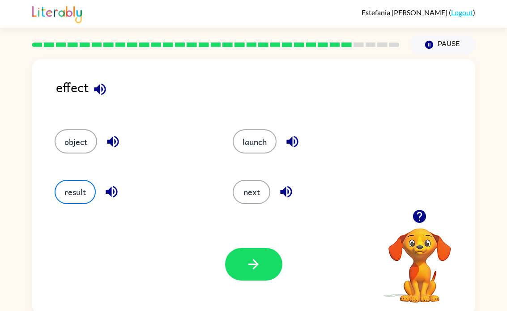
click at [268, 271] on button "button" at bounding box center [253, 264] width 57 height 33
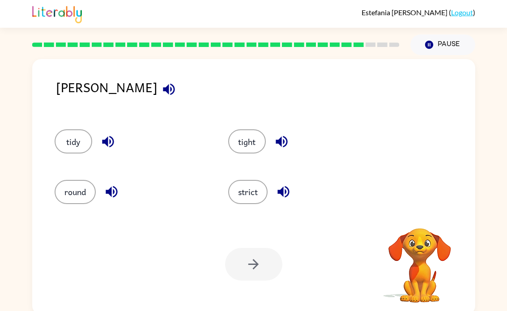
click at [161, 86] on icon "button" at bounding box center [169, 89] width 16 height 16
click at [73, 197] on button "round" at bounding box center [75, 192] width 41 height 24
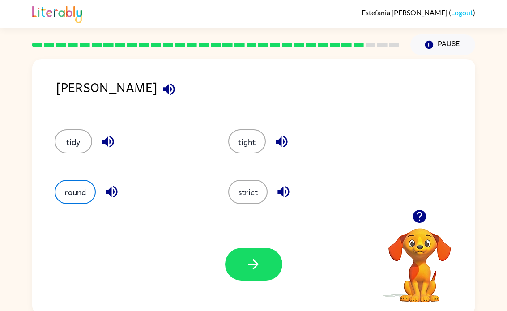
click at [73, 141] on button "tidy" at bounding box center [74, 141] width 38 height 24
click at [275, 265] on button "button" at bounding box center [253, 264] width 57 height 33
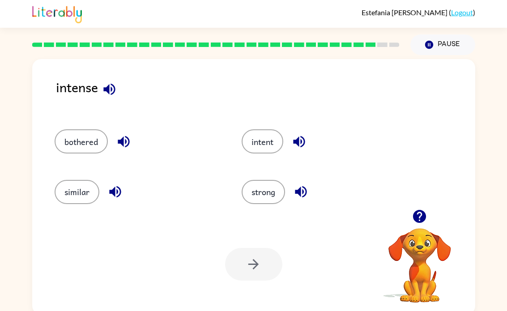
click at [261, 200] on button "strong" at bounding box center [263, 192] width 43 height 24
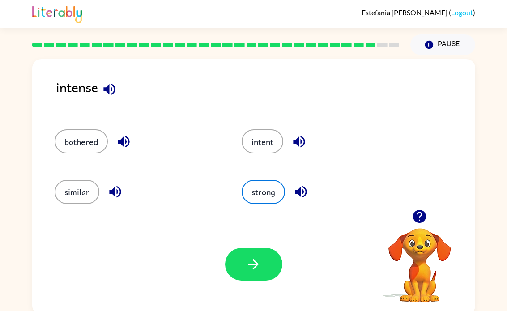
click at [261, 270] on button "button" at bounding box center [253, 264] width 57 height 33
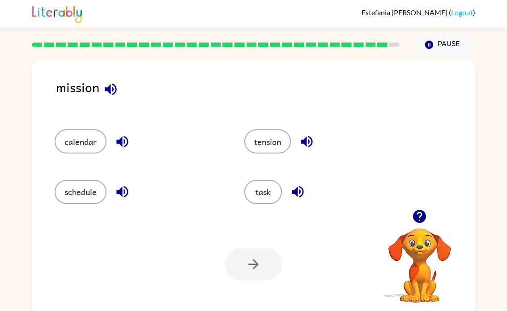
click at [270, 188] on button "task" at bounding box center [263, 192] width 38 height 24
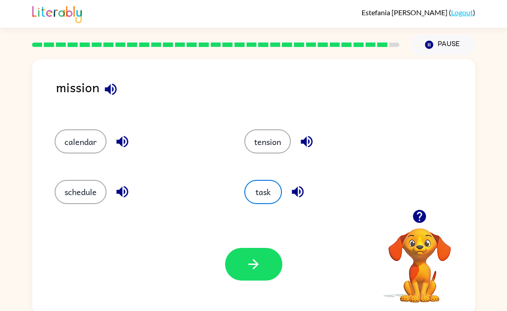
click at [265, 270] on button "button" at bounding box center [253, 264] width 57 height 33
